Goal: Task Accomplishment & Management: Manage account settings

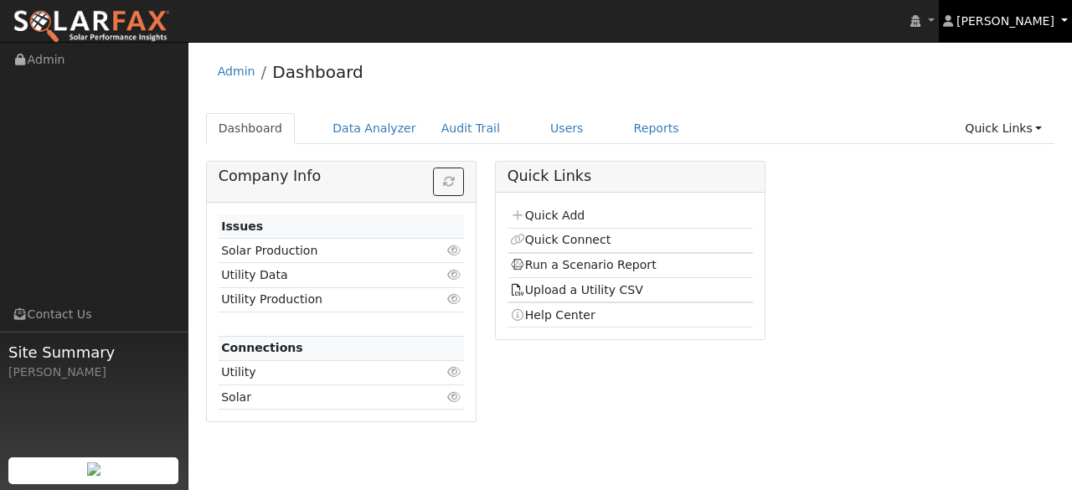
click at [1052, 24] on span "Dani VASILIJEVIC" at bounding box center [1006, 20] width 98 height 13
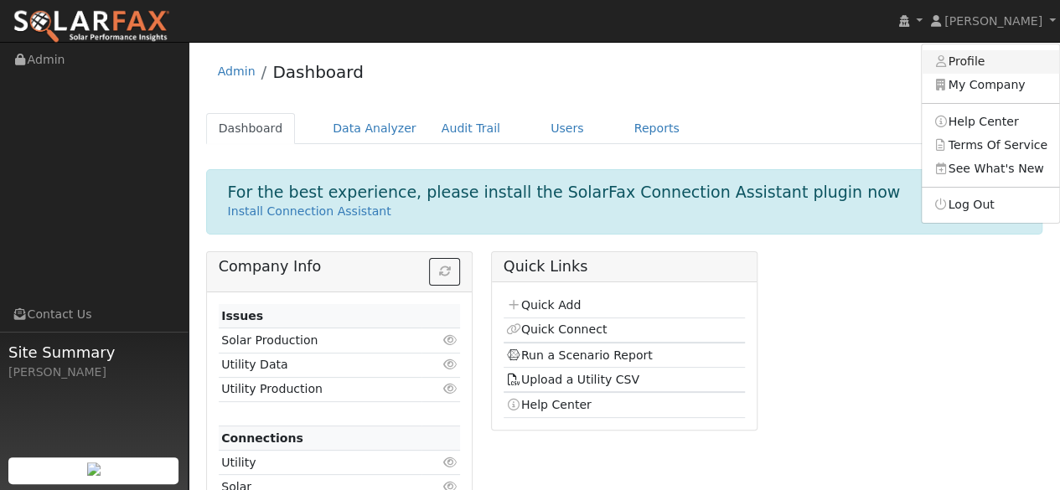
click at [989, 64] on link "Profile" at bounding box center [990, 61] width 137 height 23
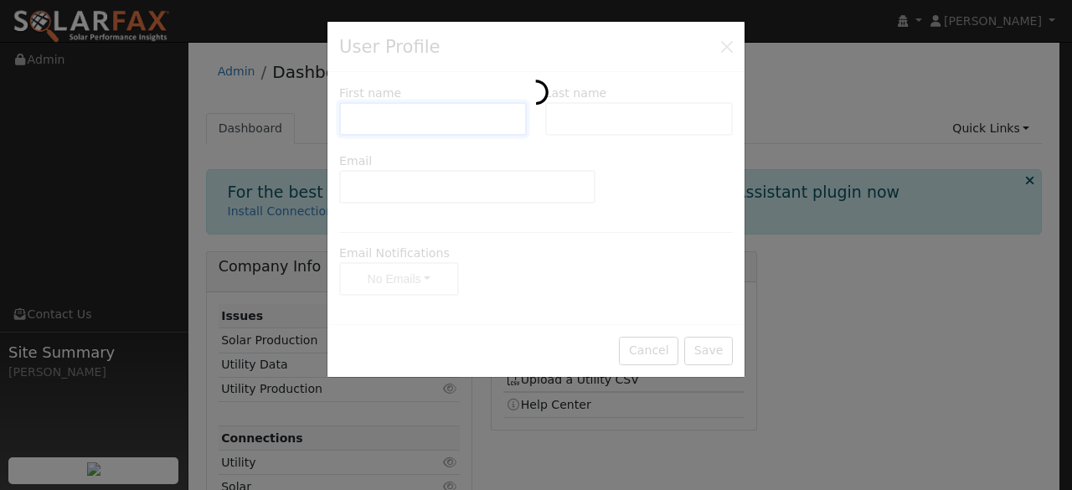
type input "Dani"
type input "VASILIJEVIC"
type input "[EMAIL_ADDRESS][DOMAIN_NAME]"
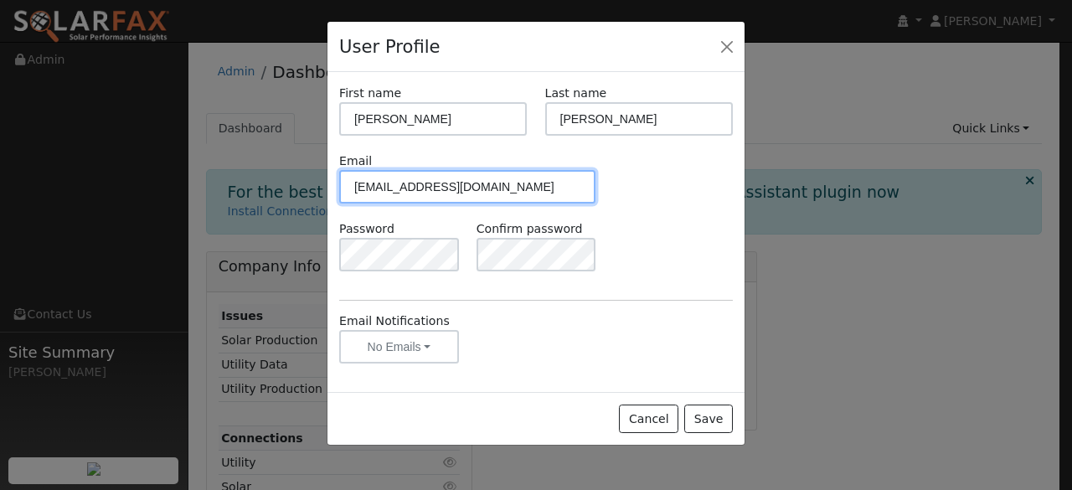
drag, startPoint x: 534, startPoint y: 183, endPoint x: 235, endPoint y: 169, distance: 299.4
click at [235, 169] on div "User Profile First name Dani Last name VASILIJEVIC Email admin@symmetricenergy.…" at bounding box center [536, 245] width 1072 height 490
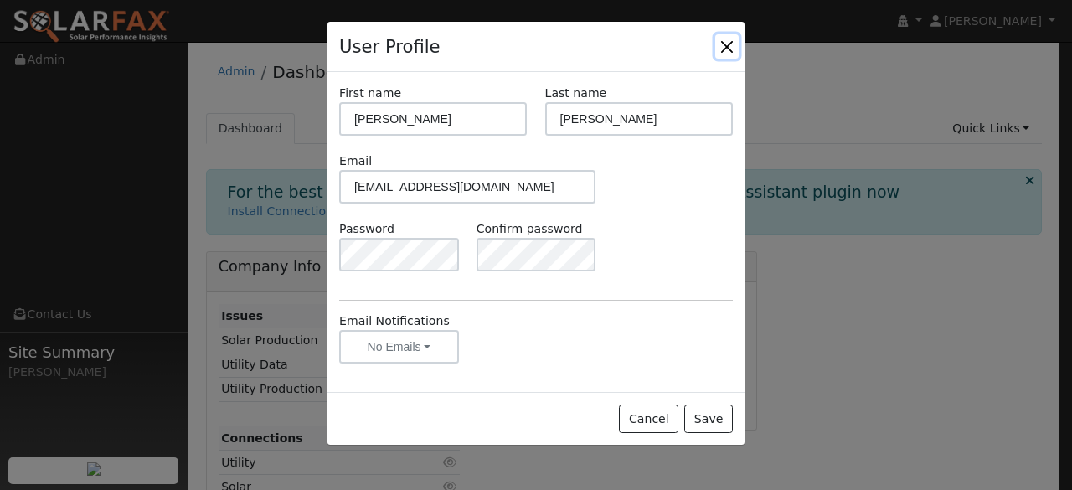
click at [726, 49] on button "Close" at bounding box center [727, 45] width 23 height 23
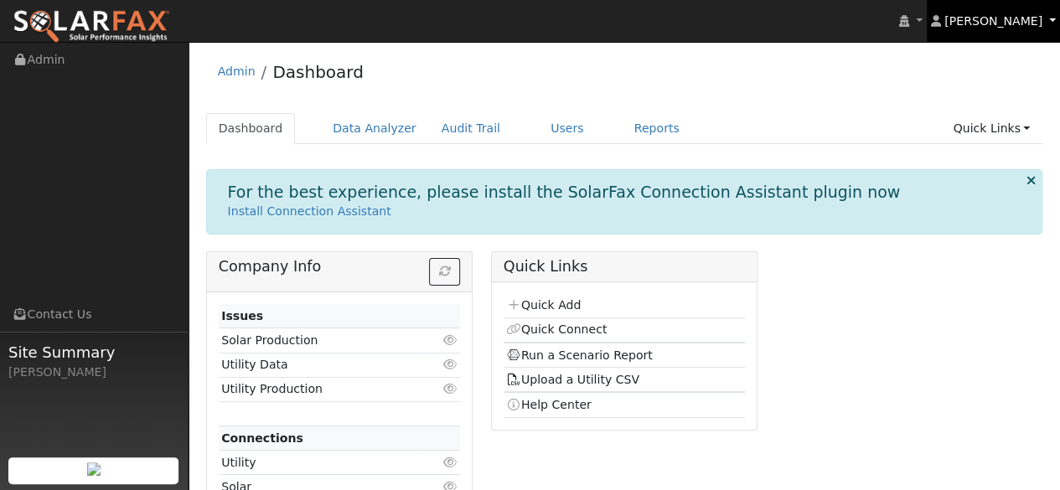
click at [1036, 23] on span "Dani VASILIJEVIC" at bounding box center [993, 20] width 98 height 13
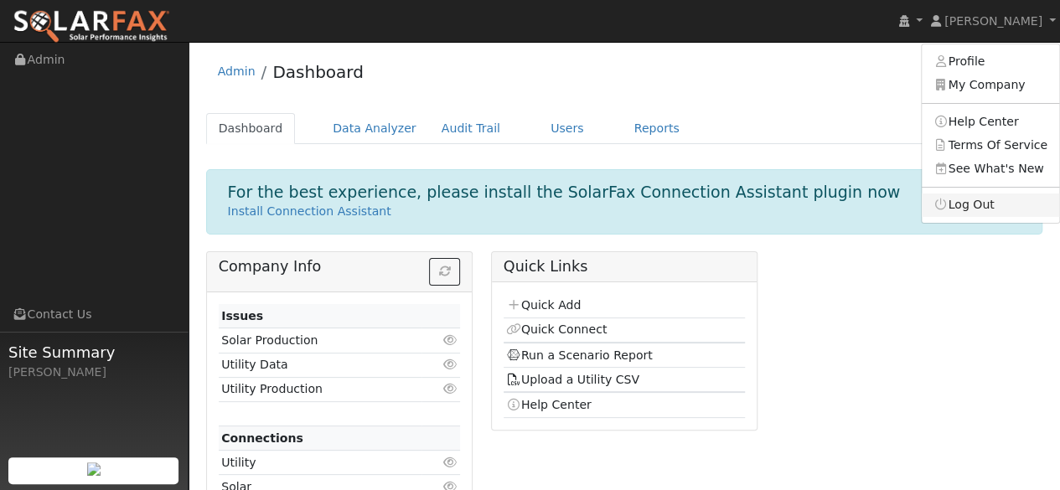
click at [972, 199] on link "Log Out" at bounding box center [990, 205] width 137 height 23
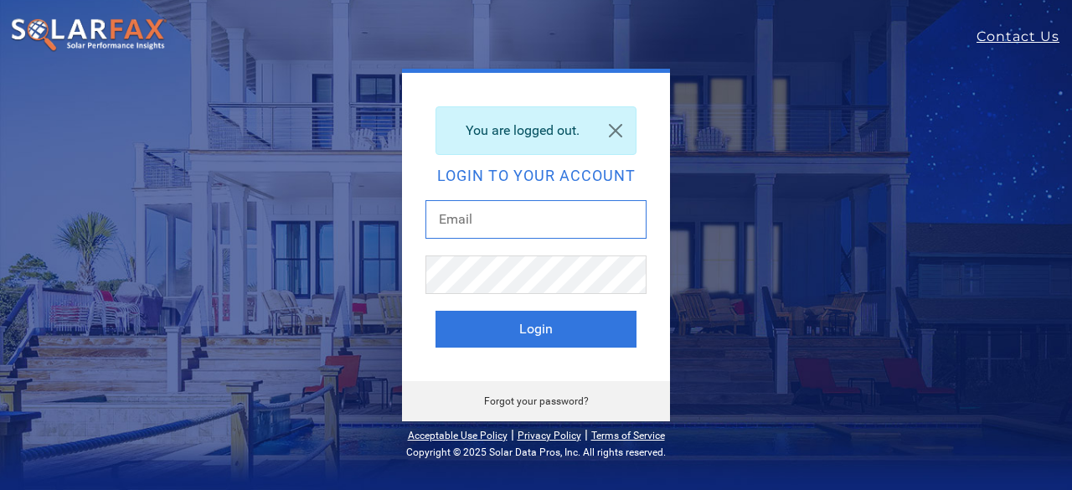
click at [519, 230] on input "text" at bounding box center [536, 219] width 221 height 39
click at [474, 227] on input "text" at bounding box center [536, 219] width 221 height 39
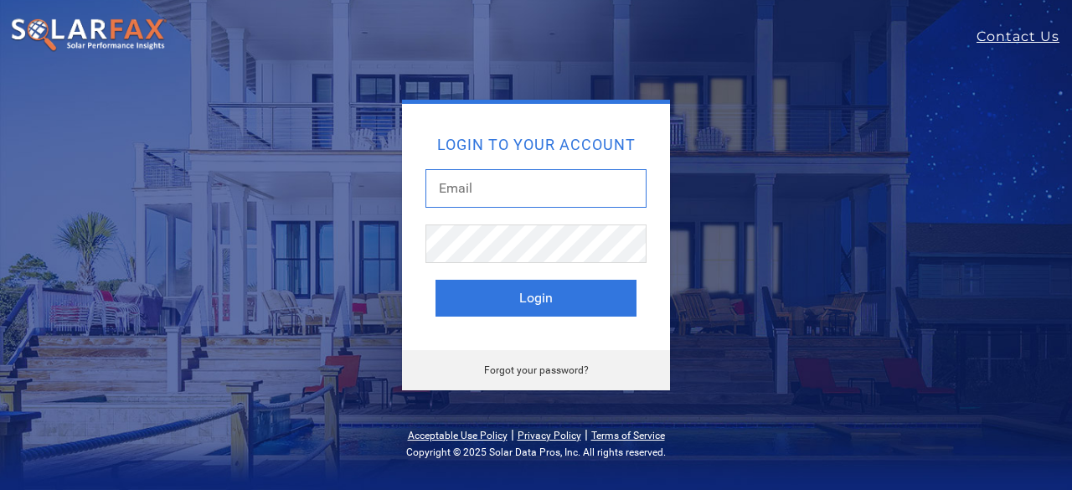
click at [518, 193] on input "text" at bounding box center [536, 188] width 221 height 39
paste input "[EMAIL_ADDRESS][DOMAIN_NAME]"
type input "[EMAIL_ADDRESS][DOMAIN_NAME]"
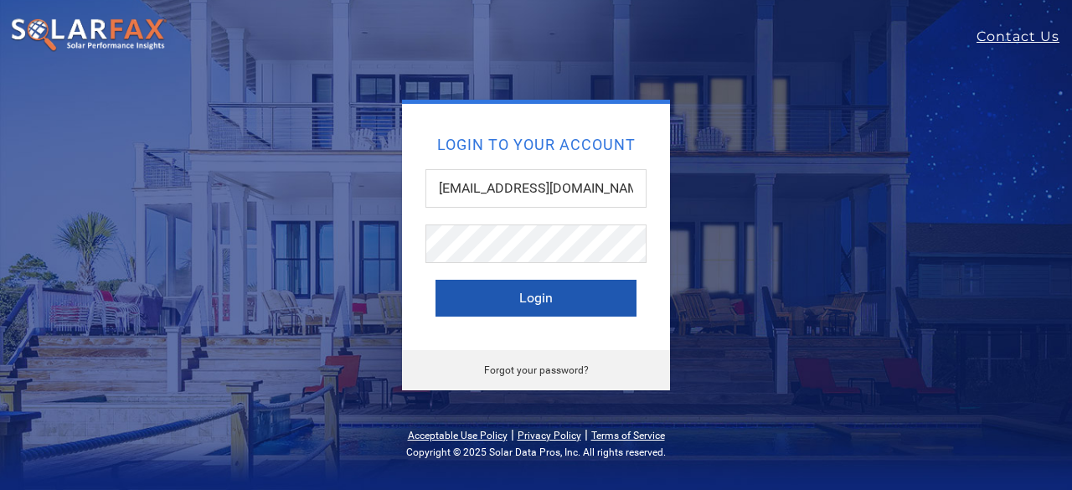
click at [575, 300] on button "Login" at bounding box center [536, 298] width 201 height 37
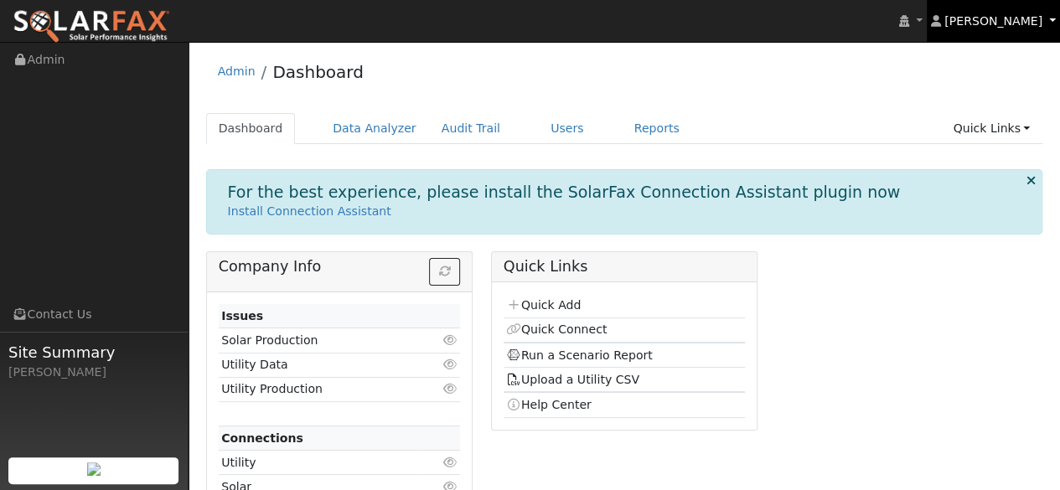
click at [1021, 19] on span "[PERSON_NAME]" at bounding box center [993, 20] width 98 height 13
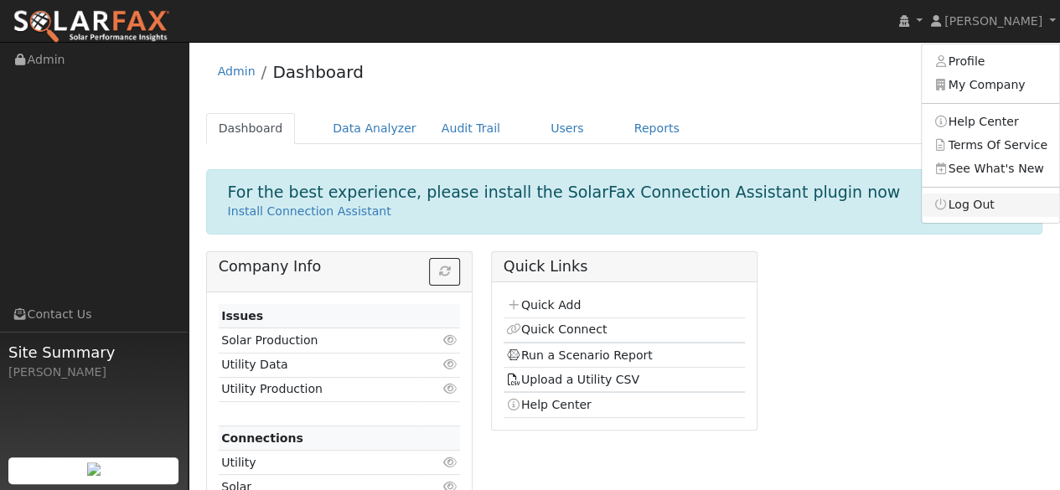
click at [984, 200] on link "Log Out" at bounding box center [990, 205] width 137 height 23
